Goal: Navigation & Orientation: Understand site structure

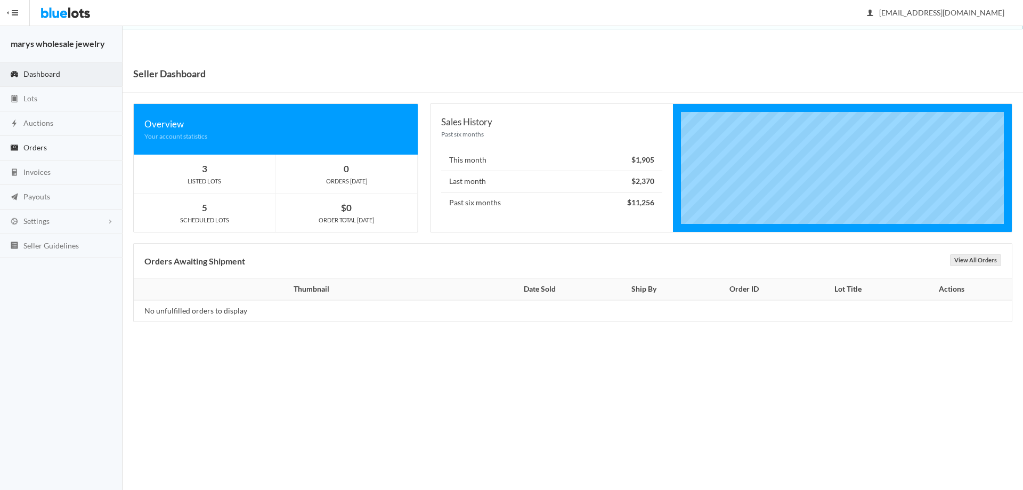
click at [37, 143] on span "Orders" at bounding box center [34, 147] width 23 height 9
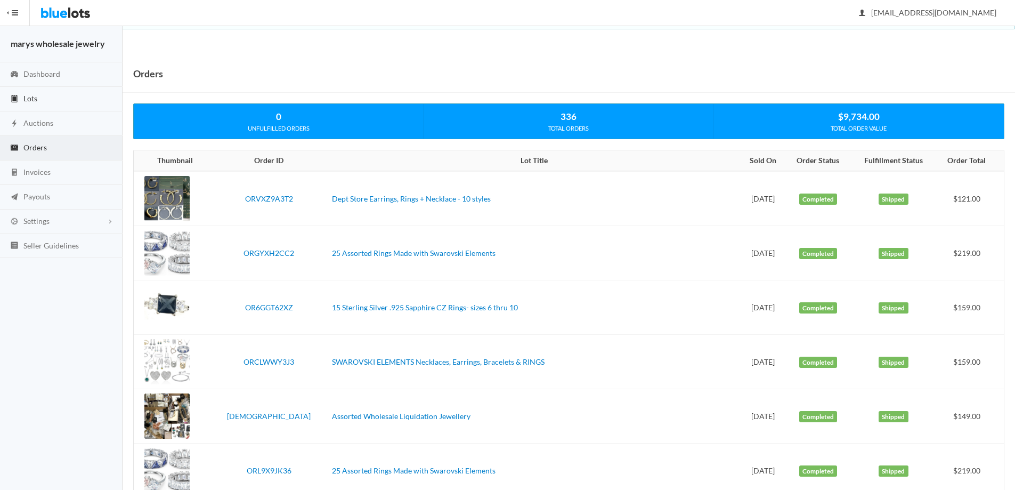
click at [34, 98] on span "Lots" at bounding box center [30, 98] width 14 height 9
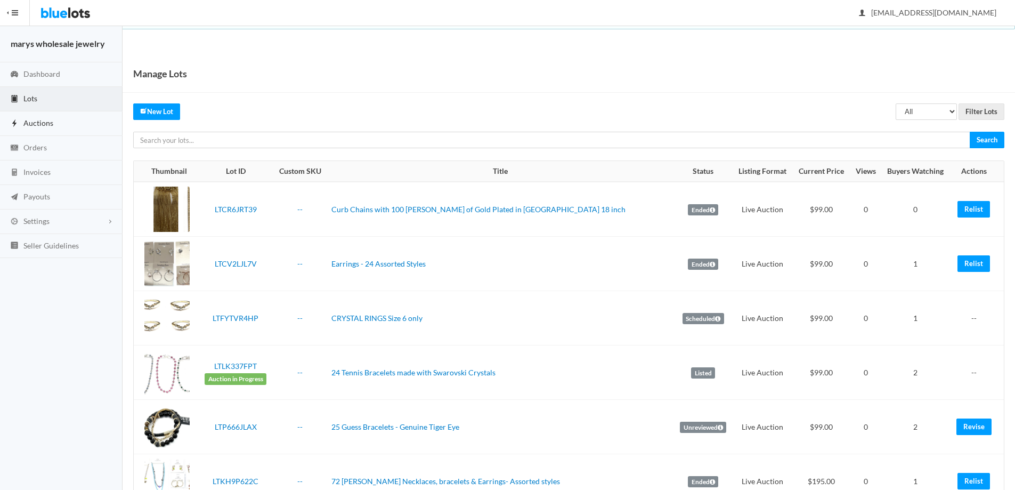
click at [32, 124] on span "Auctions" at bounding box center [38, 122] width 30 height 9
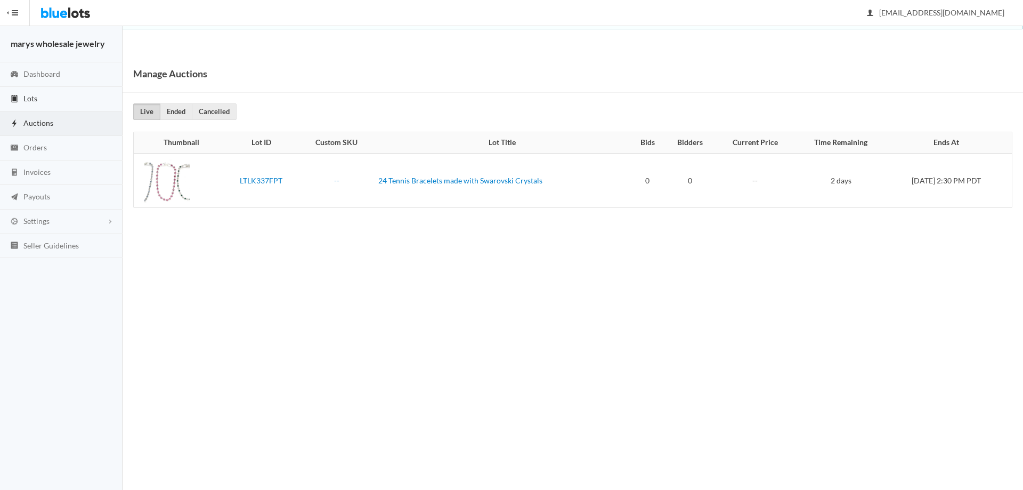
click at [35, 99] on span "Lots" at bounding box center [30, 98] width 14 height 9
